Goal: Obtain resource: Obtain resource

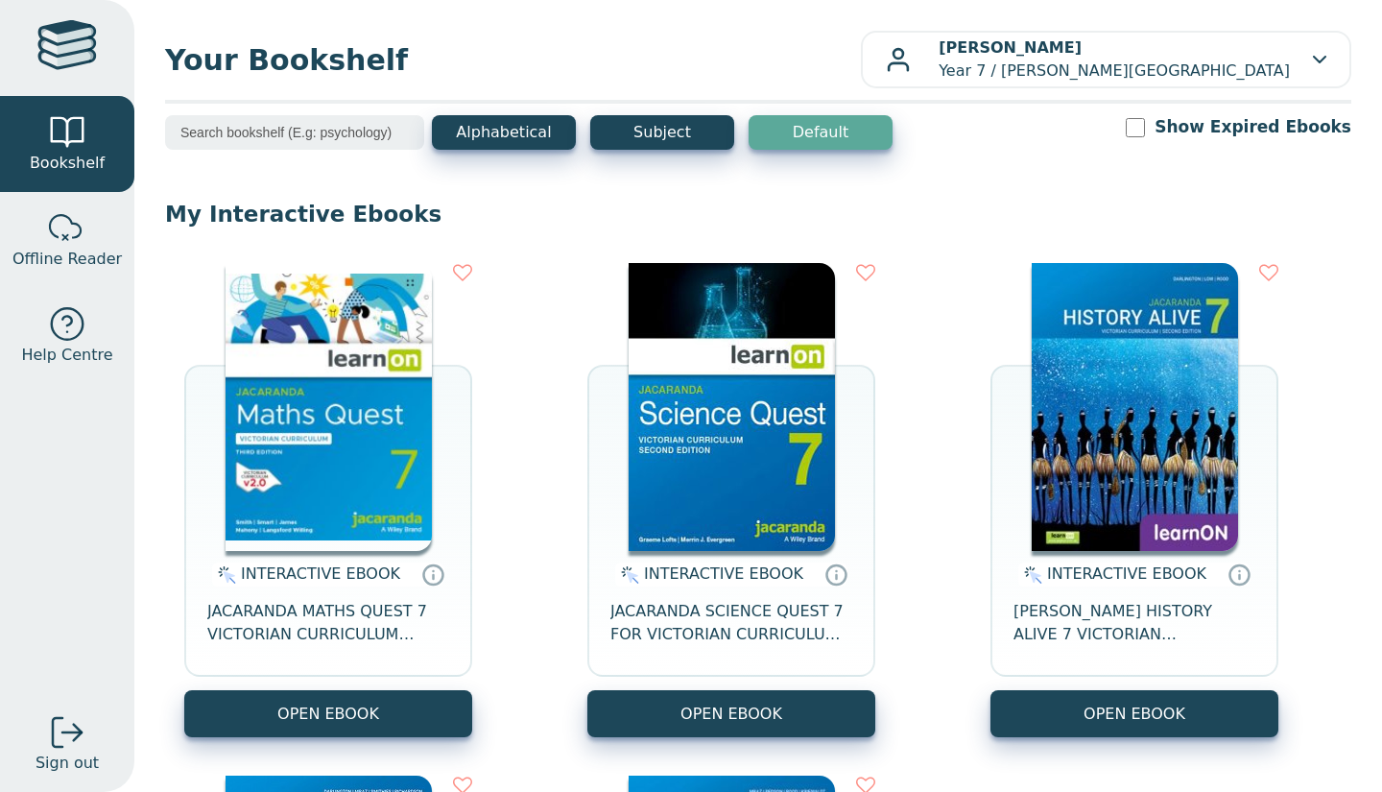
click at [316, 333] on img at bounding box center [329, 407] width 206 height 288
click at [426, 442] on img at bounding box center [329, 407] width 206 height 288
click at [341, 436] on img at bounding box center [329, 407] width 206 height 288
